Goal: Transaction & Acquisition: Purchase product/service

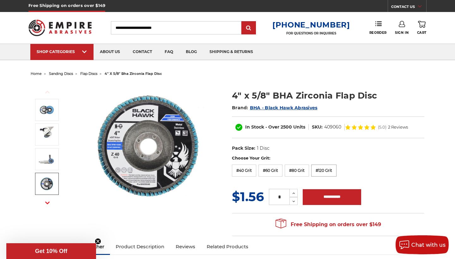
click at [335, 168] on label "#120 Grit" at bounding box center [324, 171] width 25 height 12
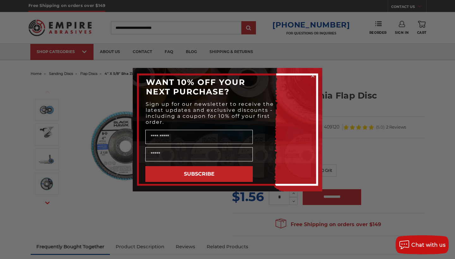
click at [312, 75] on circle "Close dialog" at bounding box center [313, 76] width 6 height 6
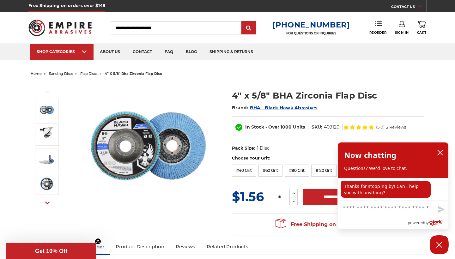
scroll to position [0, 0]
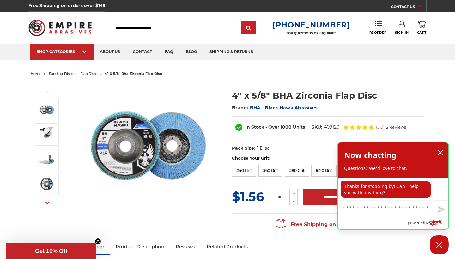
click at [441, 152] on icon "close chatbox" at bounding box center [440, 152] width 5 height 5
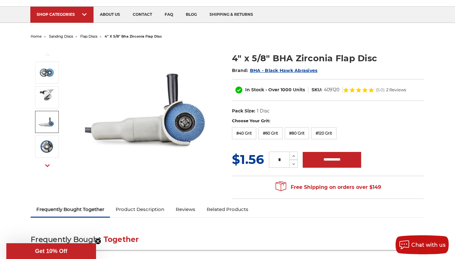
scroll to position [30, 0]
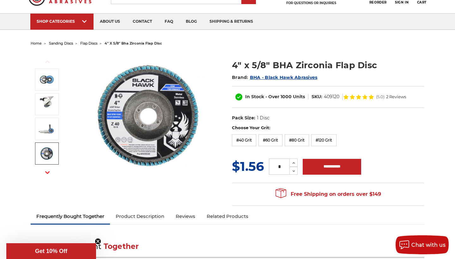
click at [48, 175] on icon "button" at bounding box center [47, 172] width 4 height 4
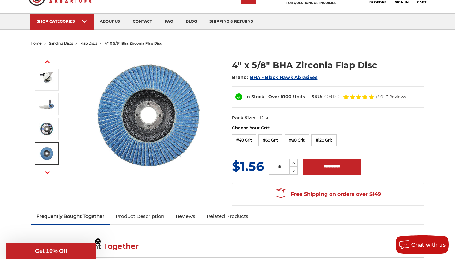
click at [47, 154] on img at bounding box center [47, 154] width 16 height 16
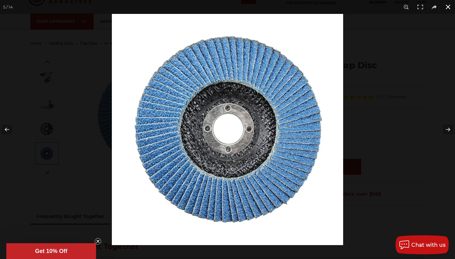
click at [448, 6] on button at bounding box center [449, 7] width 14 height 14
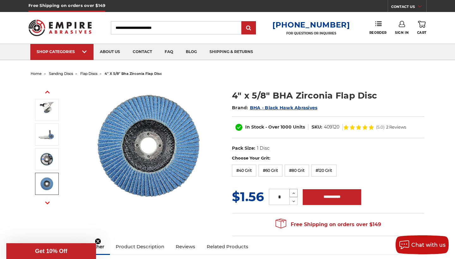
click at [294, 192] on icon at bounding box center [294, 194] width 5 height 6
type input "*"
click at [330, 197] on input "**********" at bounding box center [332, 197] width 59 height 16
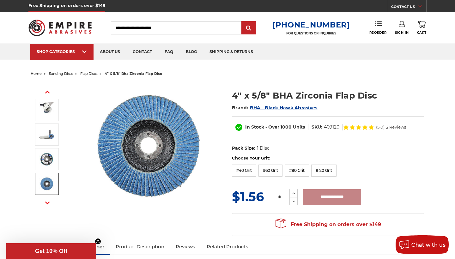
type input "**********"
click at [185, 28] on input "Search" at bounding box center [176, 27] width 131 height 13
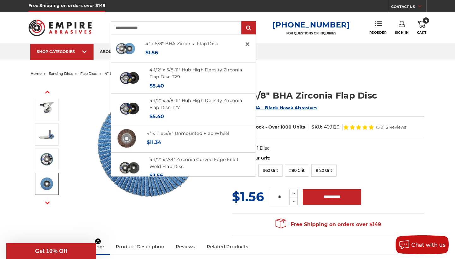
type input "**********"
click at [254, 28] on input "submit" at bounding box center [249, 28] width 13 height 13
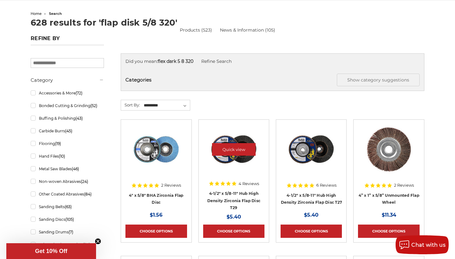
scroll to position [99, 0]
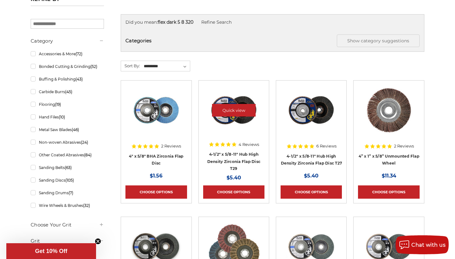
click at [242, 139] on div at bounding box center [233, 115] width 61 height 61
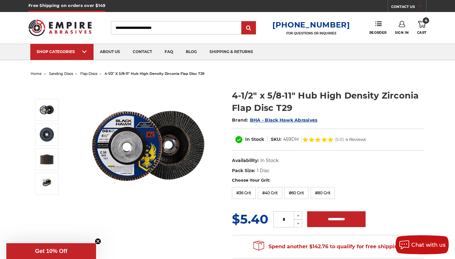
scroll to position [0, 0]
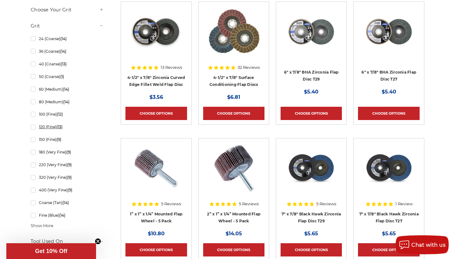
scroll to position [317, 0]
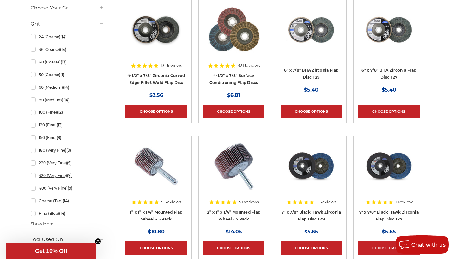
click at [33, 176] on link "320 (Very Fine) (9)" at bounding box center [67, 175] width 73 height 11
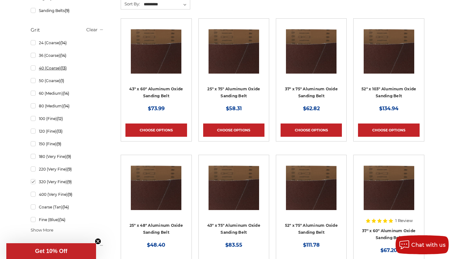
scroll to position [162, 0]
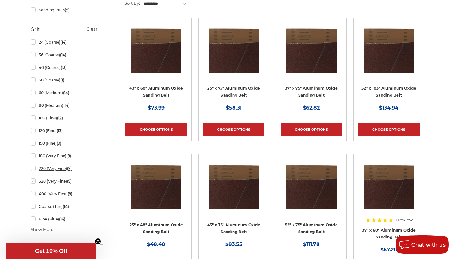
click at [33, 168] on link "220 (Very Fine) (9)" at bounding box center [67, 168] width 73 height 11
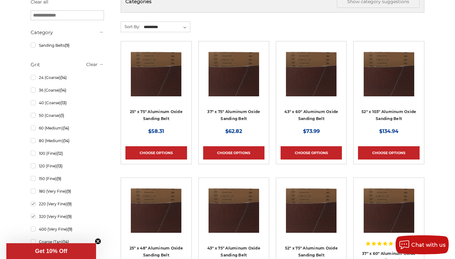
scroll to position [139, 0]
click at [34, 143] on link "80 (Medium) (14)" at bounding box center [67, 140] width 73 height 11
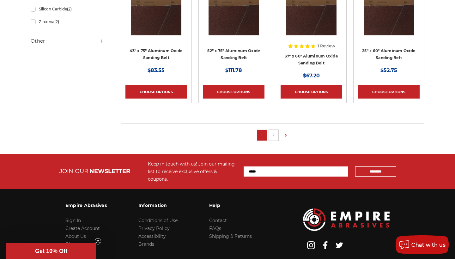
click at [277, 134] on link "2" at bounding box center [274, 135] width 6 height 7
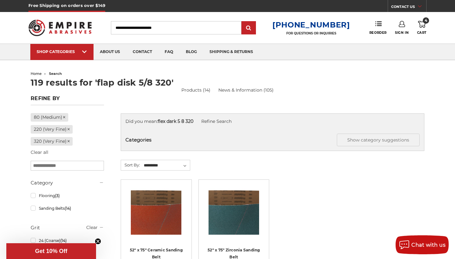
click at [198, 28] on input "Search" at bounding box center [176, 27] width 131 height 13
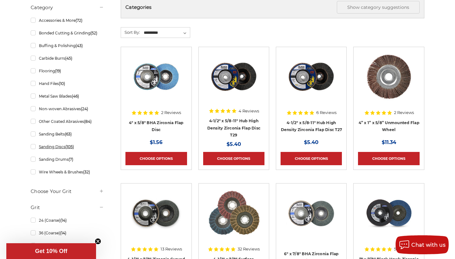
click at [34, 148] on link "Sanding Discs (105)" at bounding box center [67, 146] width 73 height 11
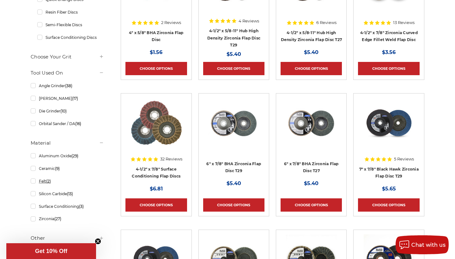
scroll to position [222, 0]
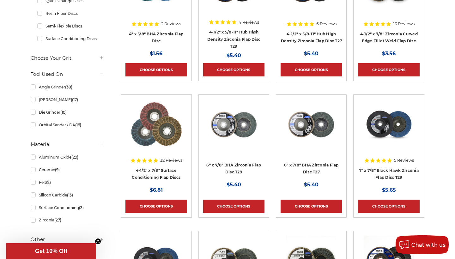
click at [101, 59] on icon at bounding box center [101, 57] width 5 height 5
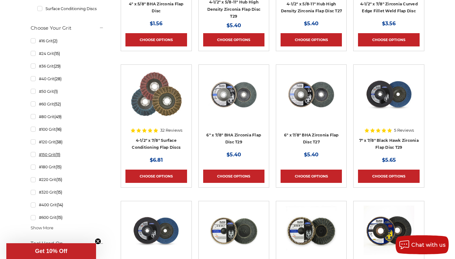
scroll to position [253, 0]
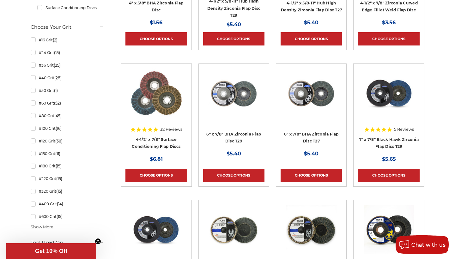
click at [33, 192] on link "#320 Grit (15)" at bounding box center [67, 191] width 73 height 11
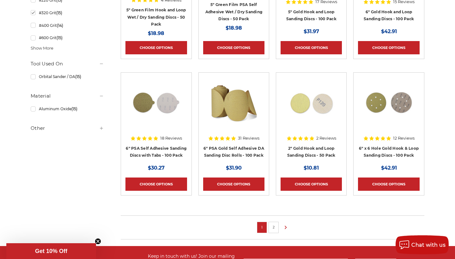
scroll to position [381, 0]
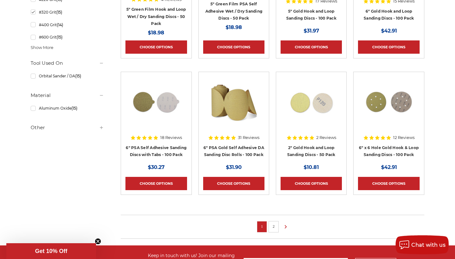
click at [275, 228] on link "2" at bounding box center [274, 226] width 6 height 7
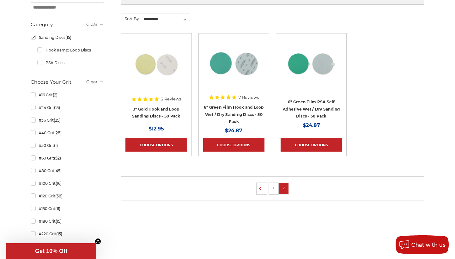
scroll to position [147, 0]
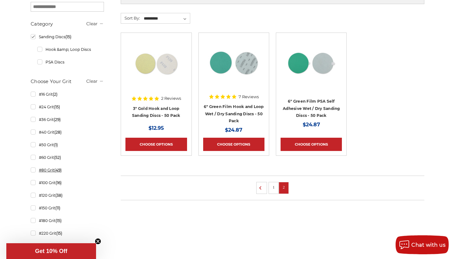
click at [34, 170] on link "#80 Grit (49)" at bounding box center [67, 170] width 73 height 11
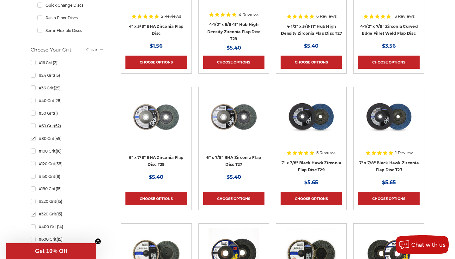
scroll to position [230, 0]
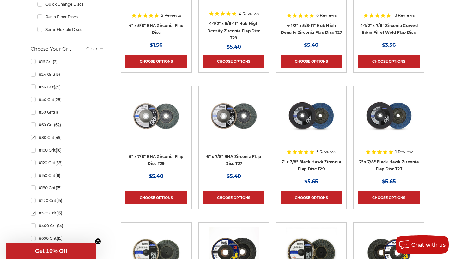
click at [34, 152] on link "#100 Grit (16)" at bounding box center [67, 150] width 73 height 11
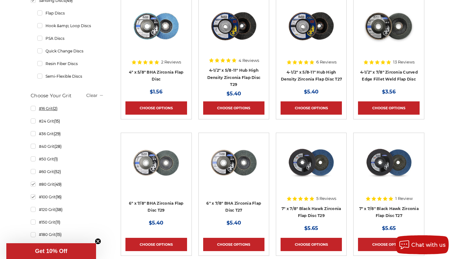
scroll to position [189, 0]
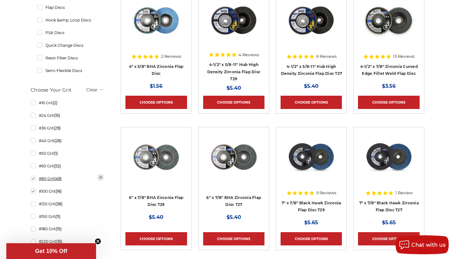
click at [34, 184] on link "#80 Grit (49)" at bounding box center [67, 178] width 73 height 11
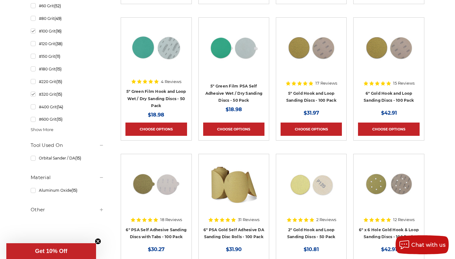
scroll to position [282, 0]
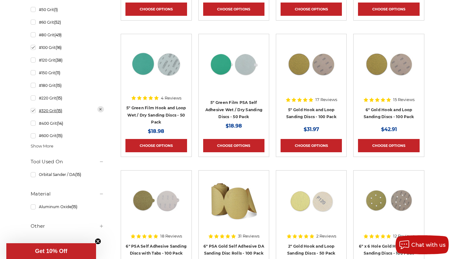
click at [33, 111] on link "#320 Grit (15)" at bounding box center [67, 110] width 73 height 11
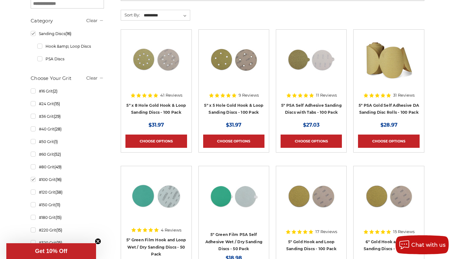
scroll to position [156, 0]
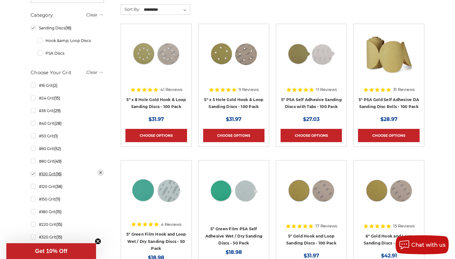
click at [34, 173] on link "#100 Grit (16)" at bounding box center [67, 174] width 73 height 11
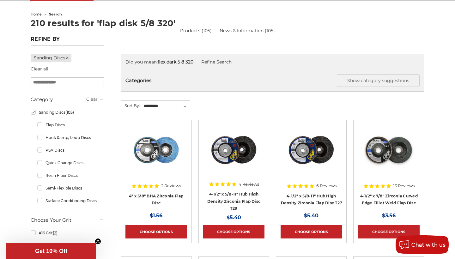
scroll to position [58, 0]
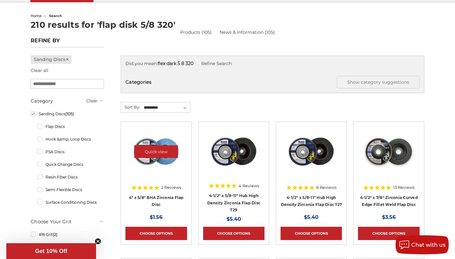
click at [175, 161] on img at bounding box center [156, 152] width 51 height 51
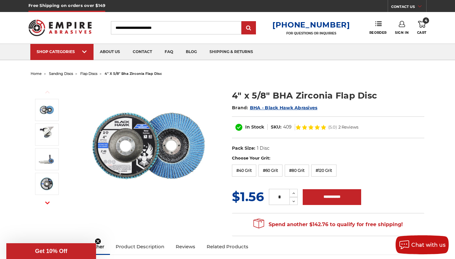
click at [424, 22] on span "4" at bounding box center [426, 20] width 6 height 6
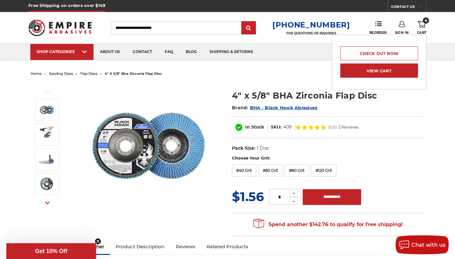
click at [390, 71] on link "View Cart" at bounding box center [380, 71] width 78 height 14
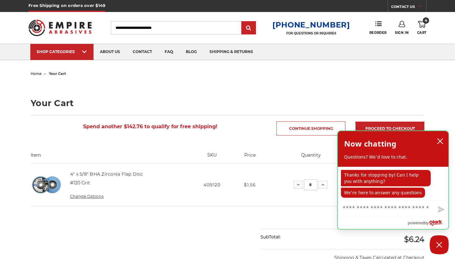
click at [441, 140] on icon "close chatbox" at bounding box center [440, 141] width 6 height 6
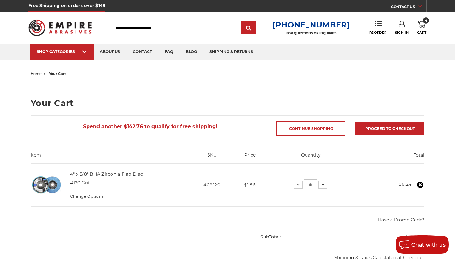
click at [53, 188] on img at bounding box center [47, 185] width 32 height 32
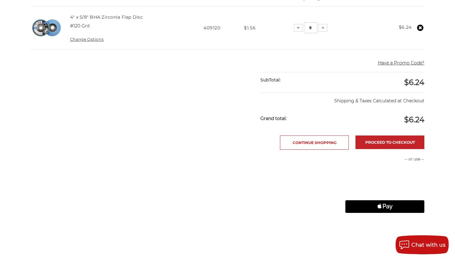
scroll to position [158, 0]
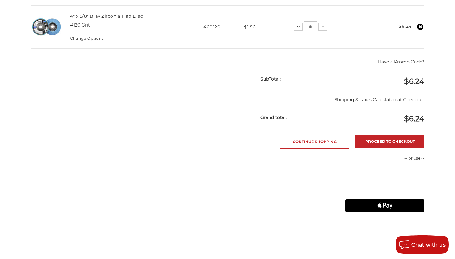
click at [365, 206] on span "Apple Logo" at bounding box center [385, 206] width 79 height 13
click at [378, 141] on link "Proceed to checkout" at bounding box center [390, 142] width 69 height 14
